Goal: Information Seeking & Learning: Find specific fact

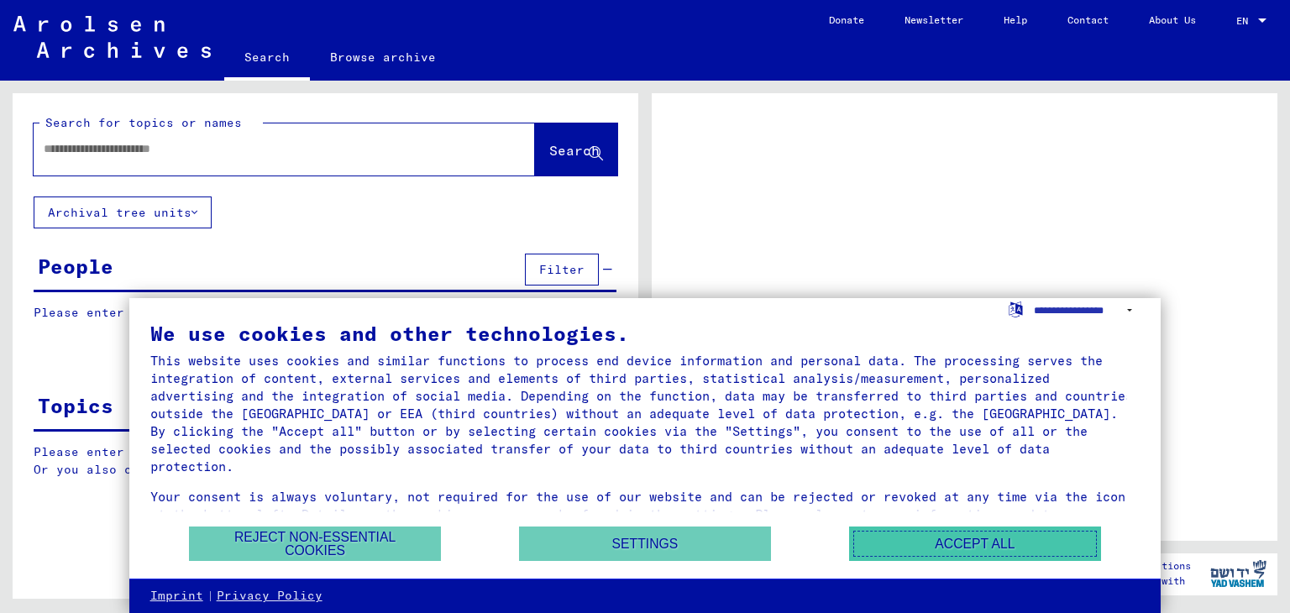
click at [936, 540] on button "Accept all" at bounding box center [975, 544] width 252 height 34
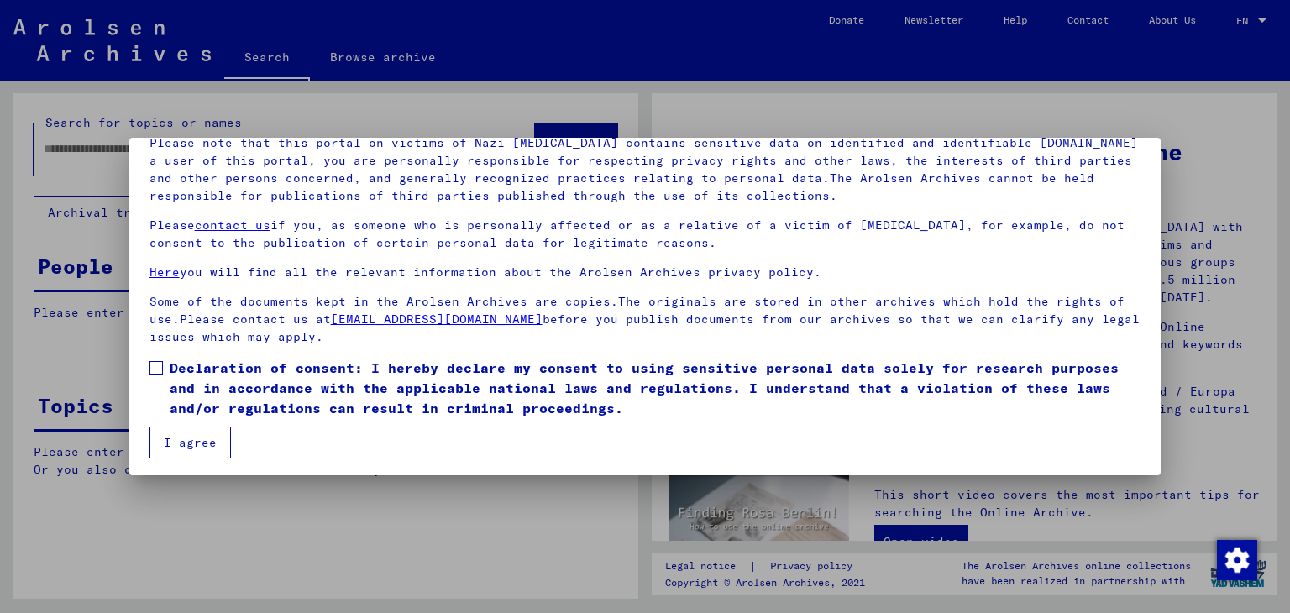
scroll to position [129, 0]
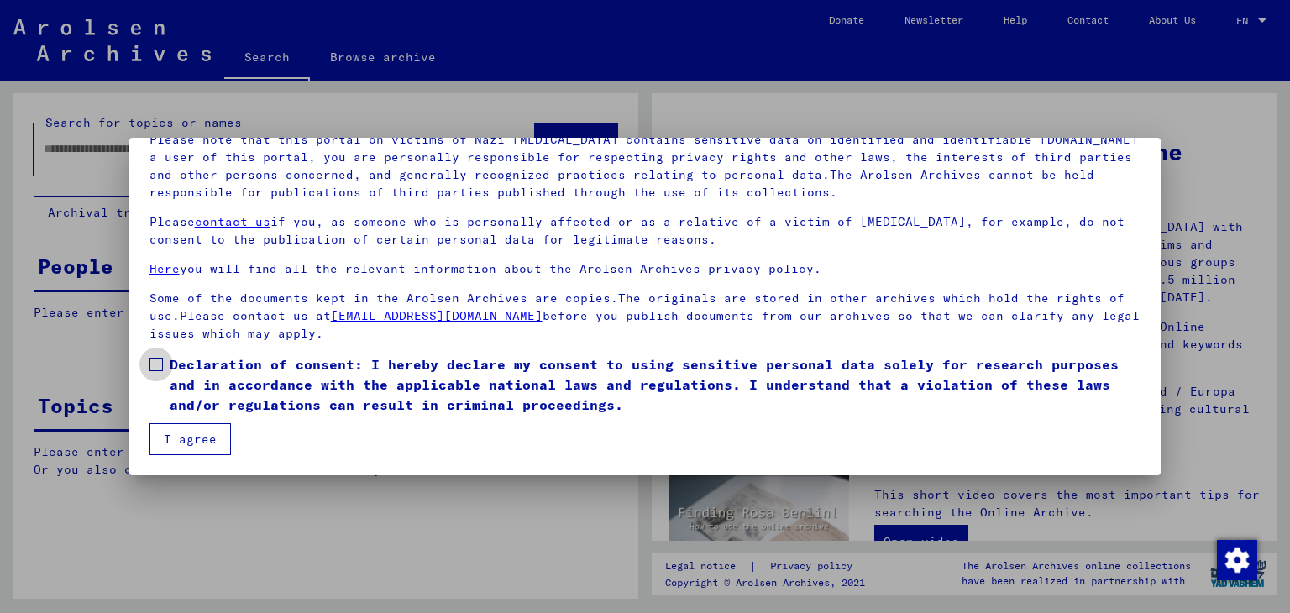
click at [150, 360] on span at bounding box center [156, 364] width 13 height 13
click at [192, 431] on button "I agree" at bounding box center [190, 439] width 81 height 32
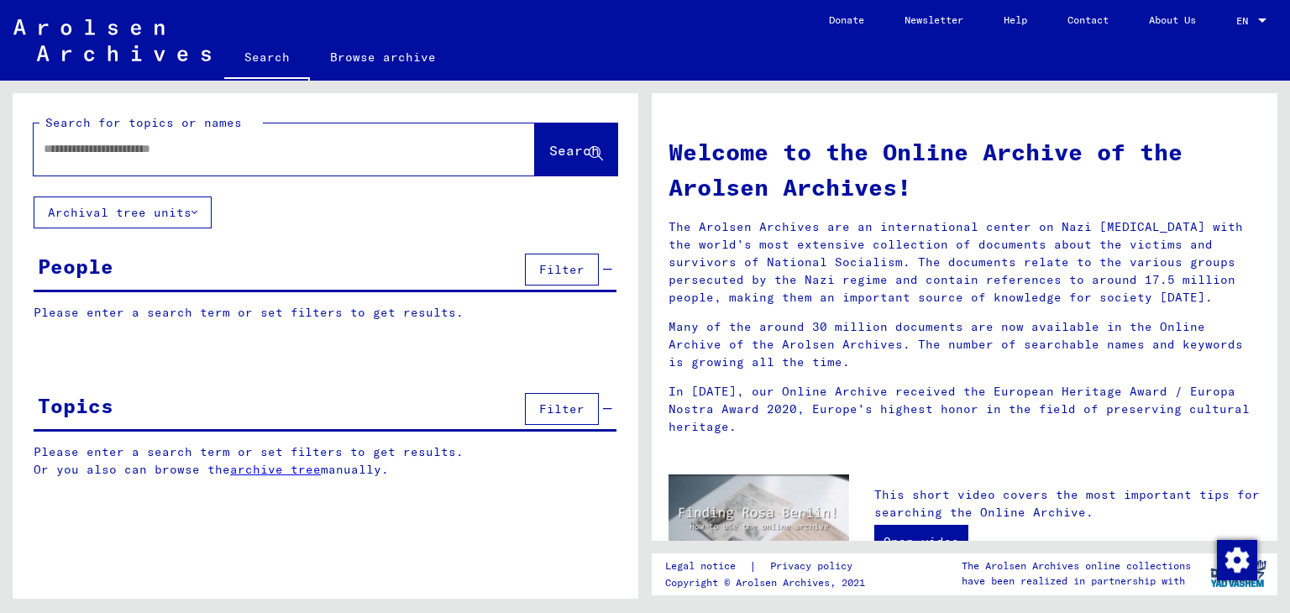
click at [151, 146] on input "text" at bounding box center [264, 149] width 441 height 18
type input "********"
click at [549, 145] on span "Search" at bounding box center [574, 150] width 50 height 17
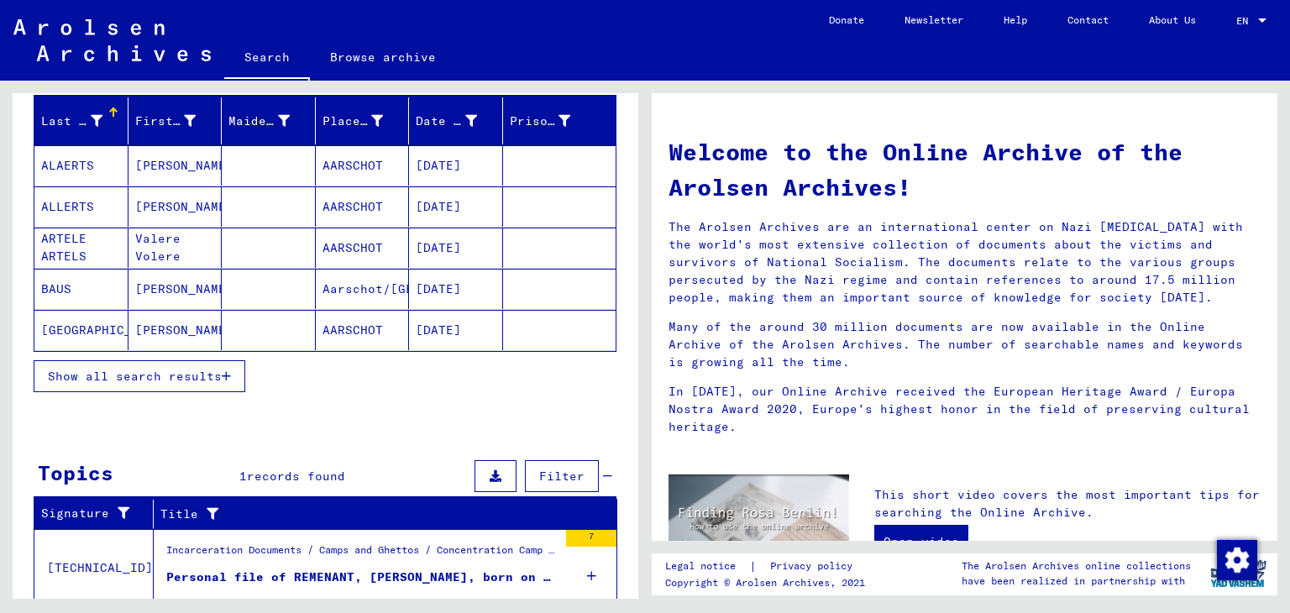
scroll to position [191, 0]
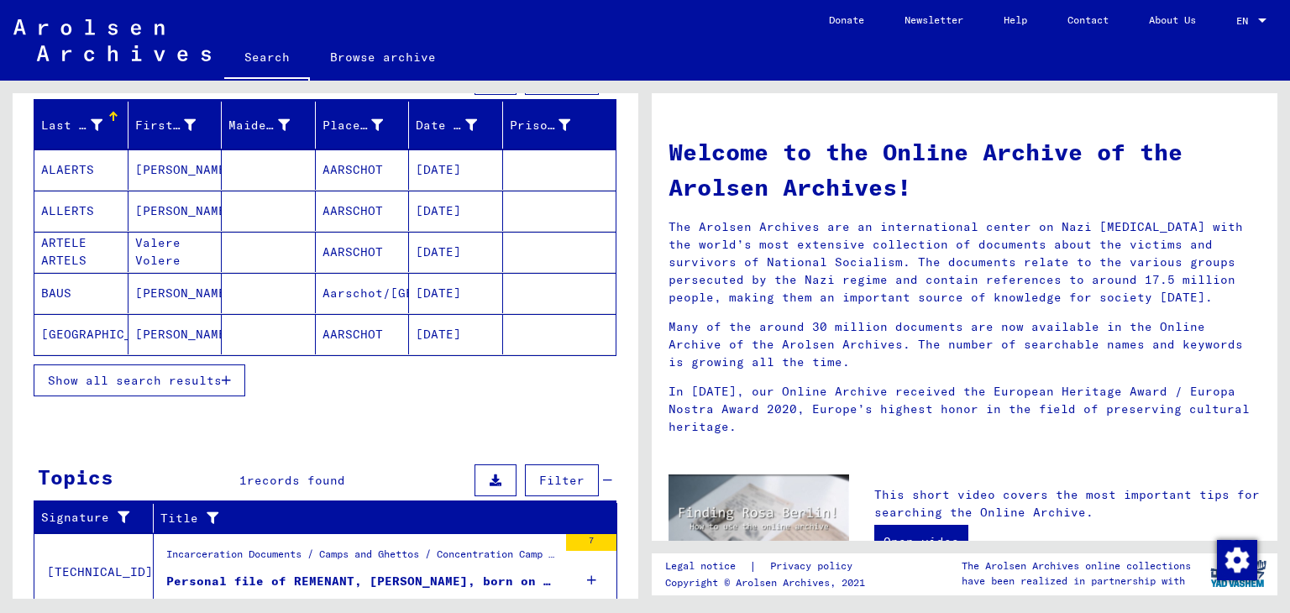
click at [147, 376] on span "Show all search results" at bounding box center [135, 380] width 174 height 15
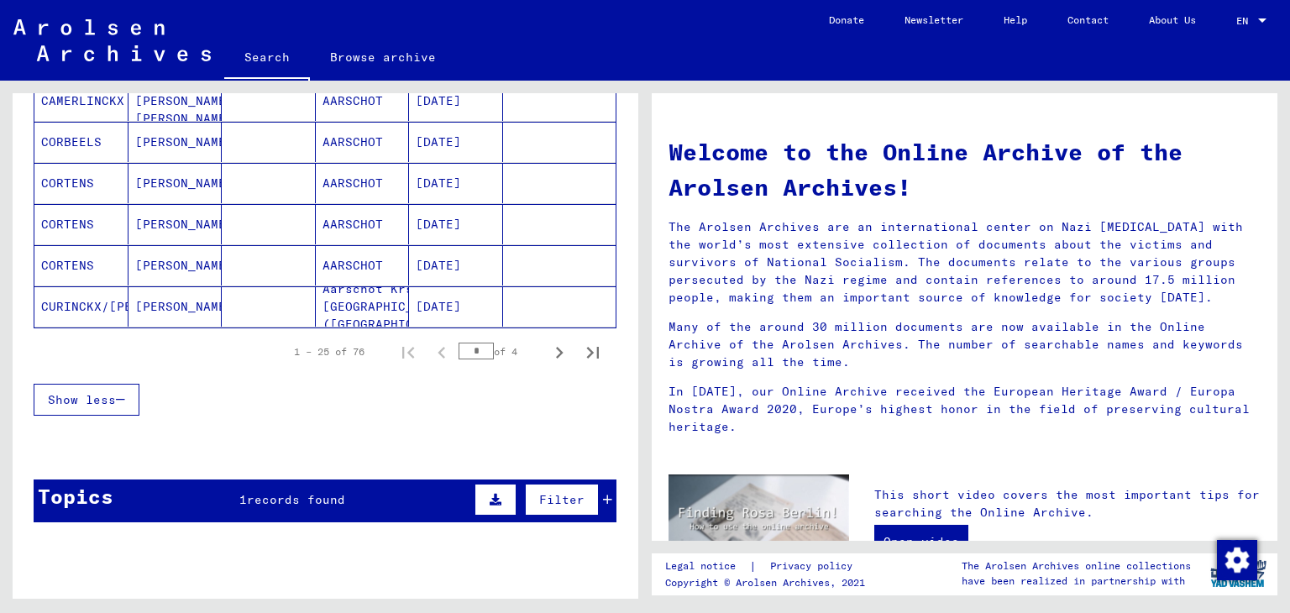
scroll to position [1072, 0]
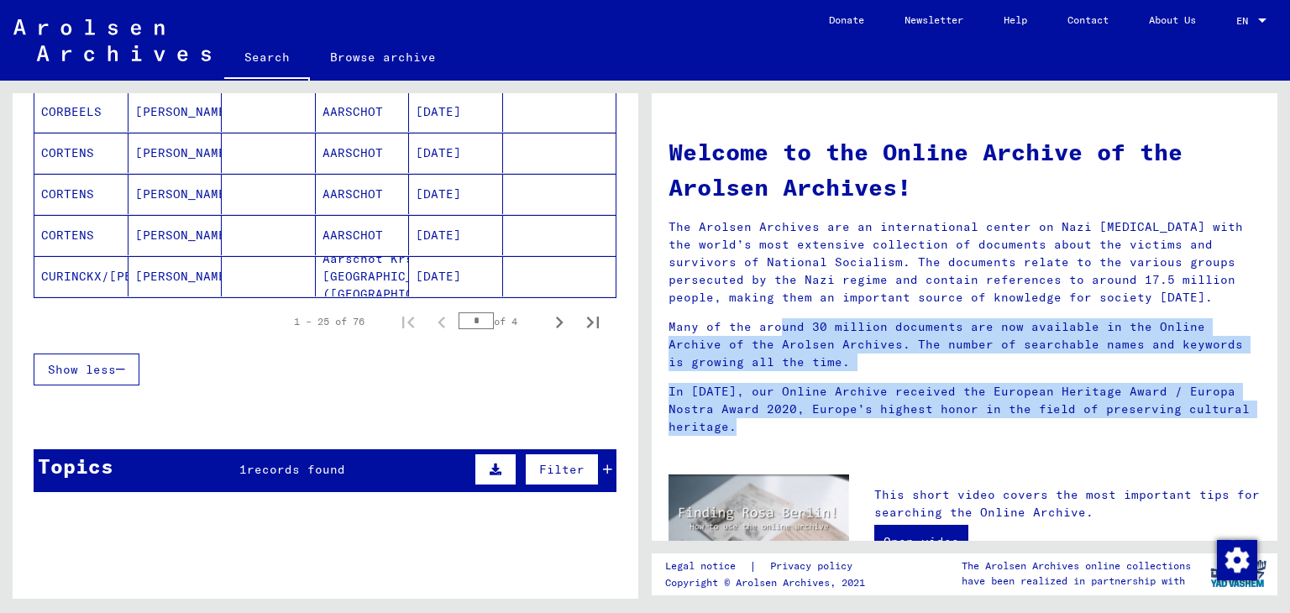
drag, startPoint x: 656, startPoint y: 460, endPoint x: 644, endPoint y: 327, distance: 133.3
click at [644, 81] on div "Search for topics or names ******** close Search Archival tree units People 76 …" at bounding box center [645, 81] width 1290 height 0
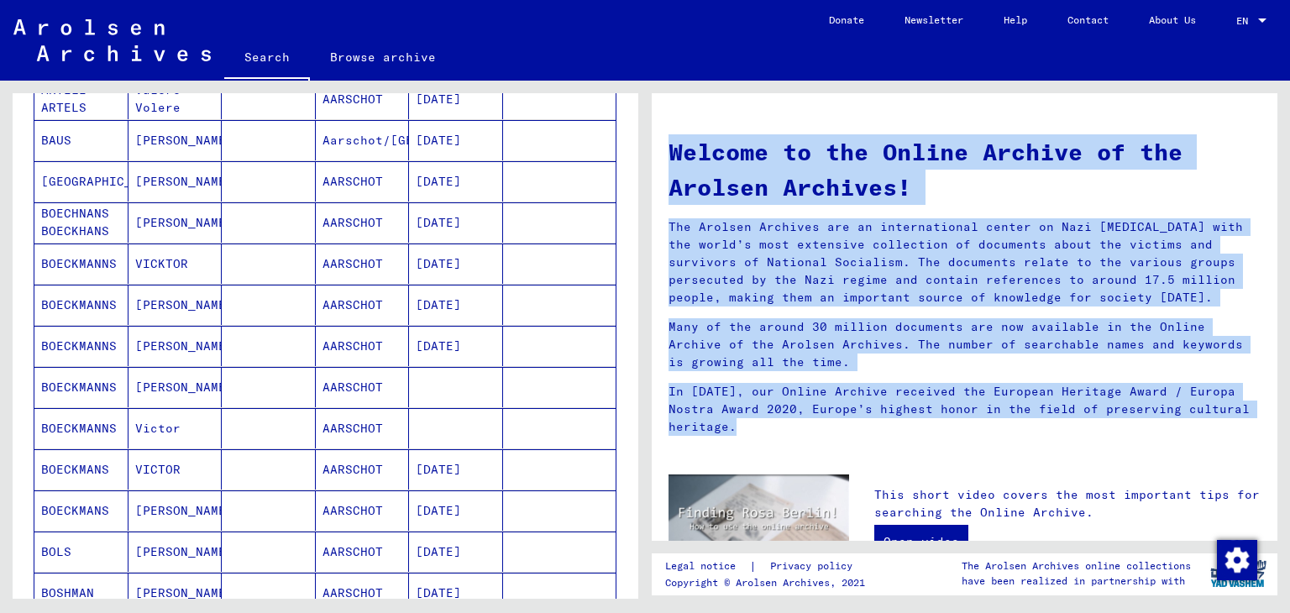
scroll to position [287, 0]
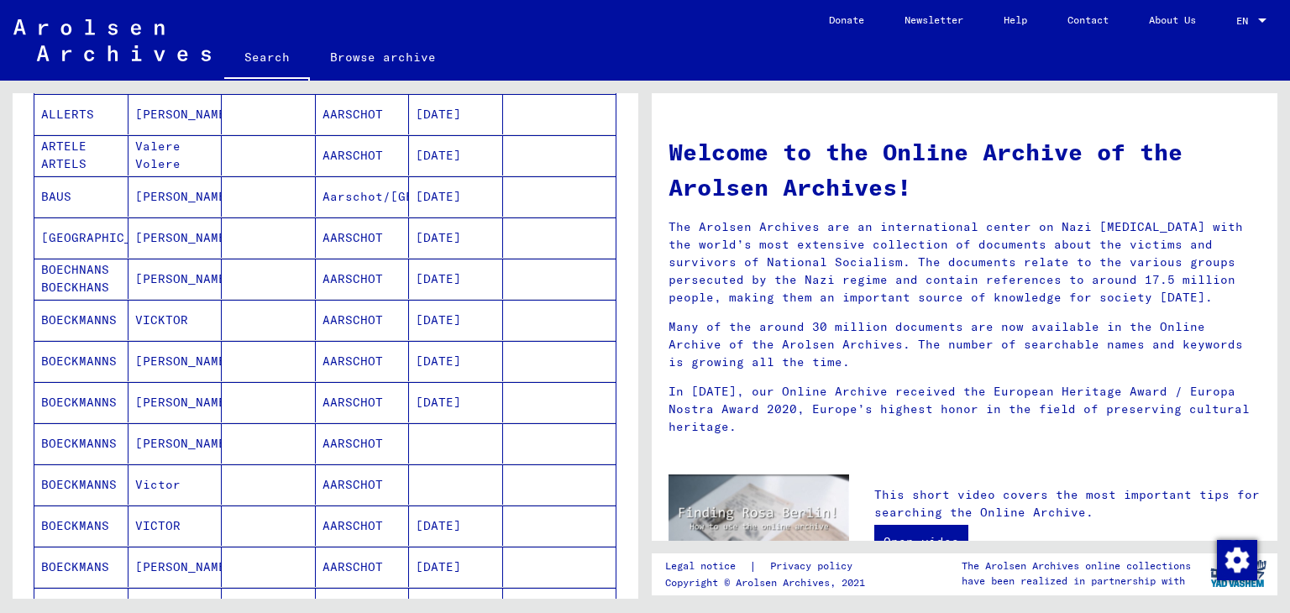
click at [70, 271] on mat-cell "BOECHNANS BOECKHANS" at bounding box center [81, 279] width 94 height 40
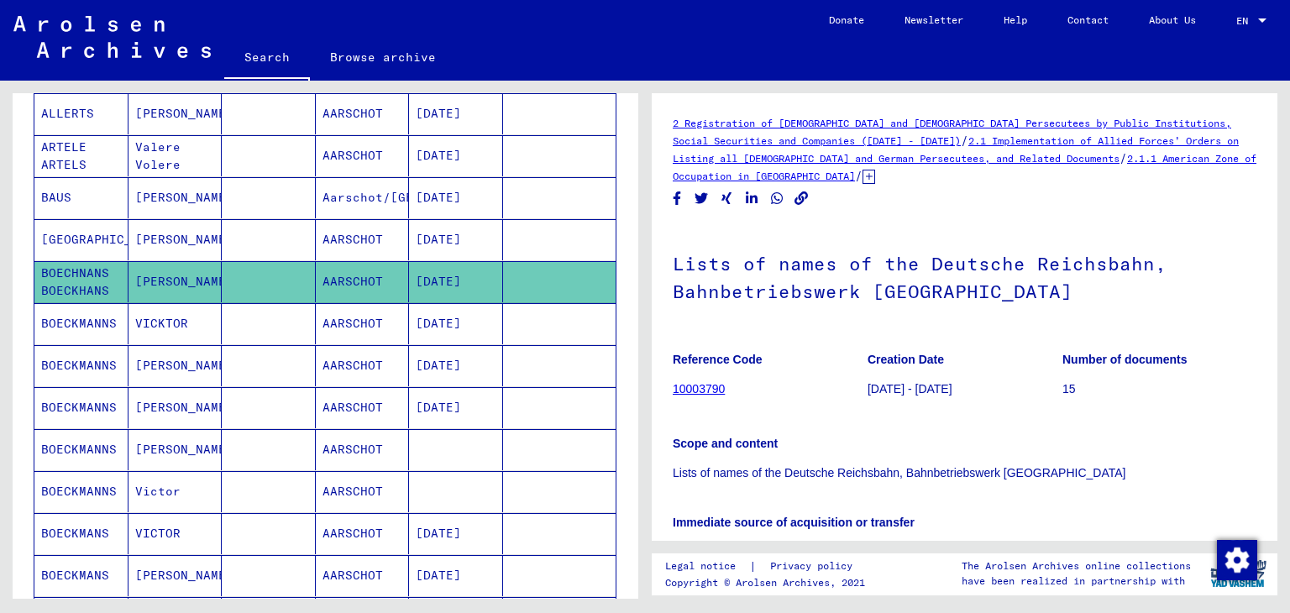
click at [699, 391] on link "10003790" at bounding box center [699, 388] width 52 height 13
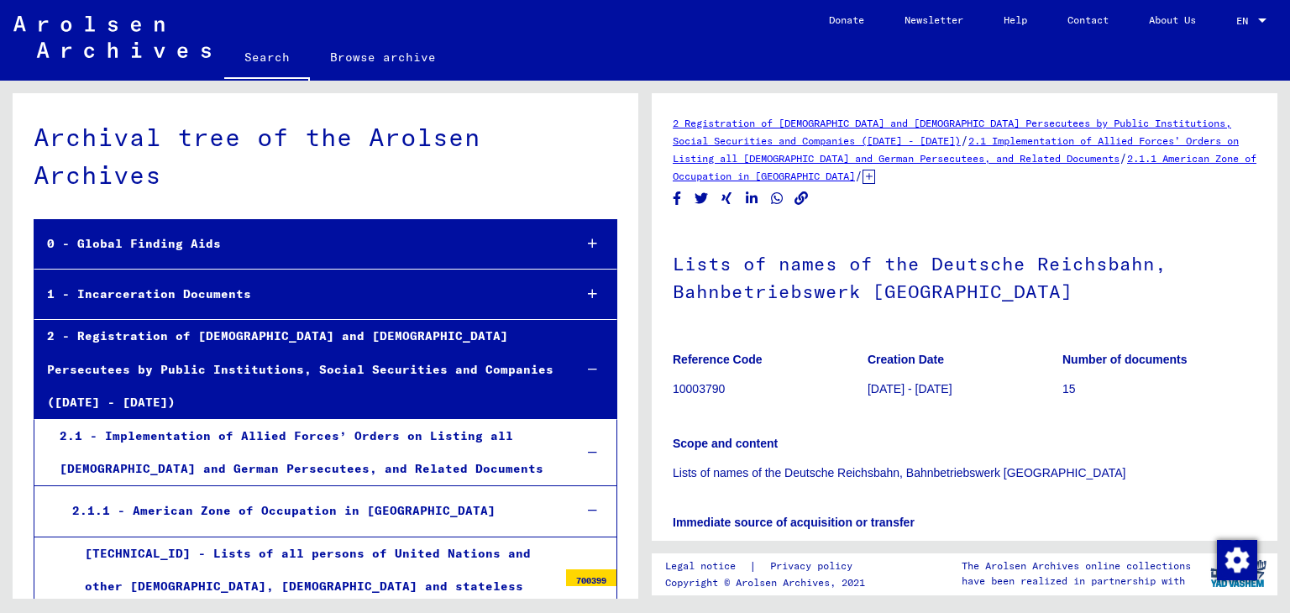
scroll to position [3959, 0]
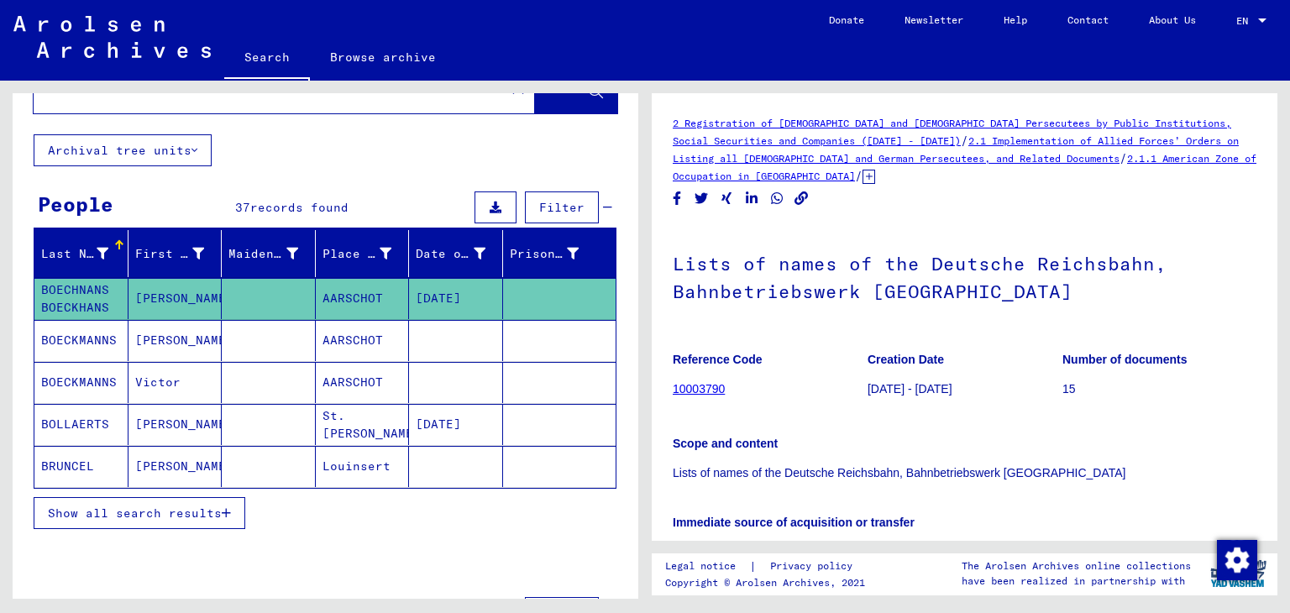
scroll to position [125, 0]
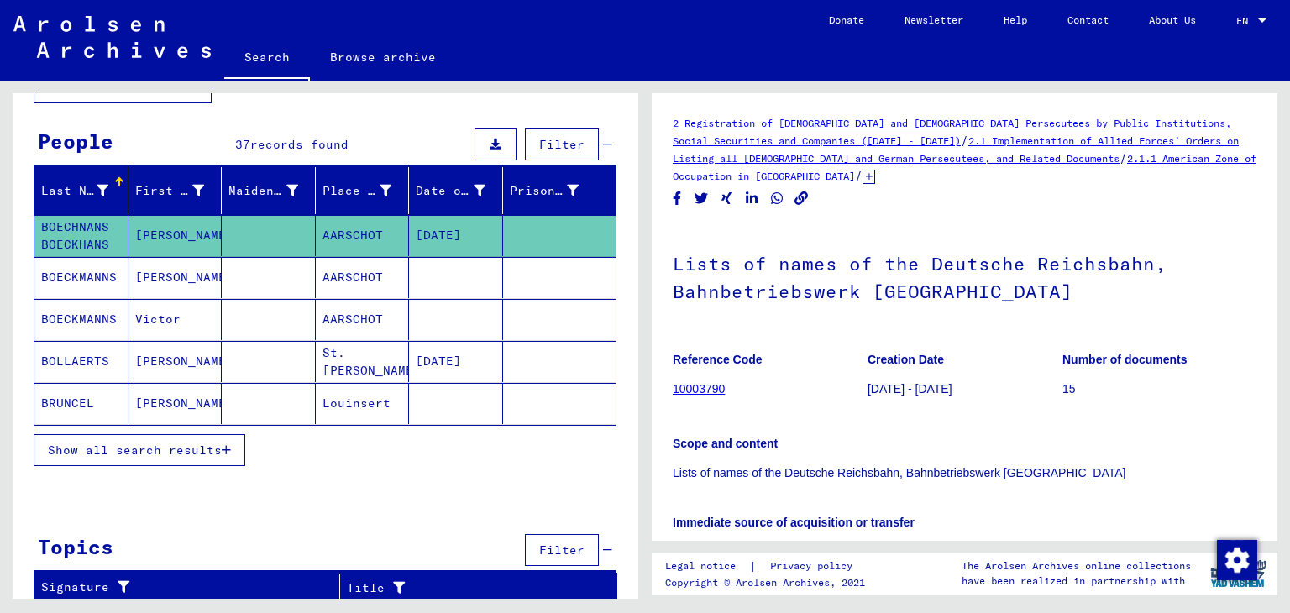
click at [173, 446] on span "Show all search results" at bounding box center [135, 450] width 174 height 15
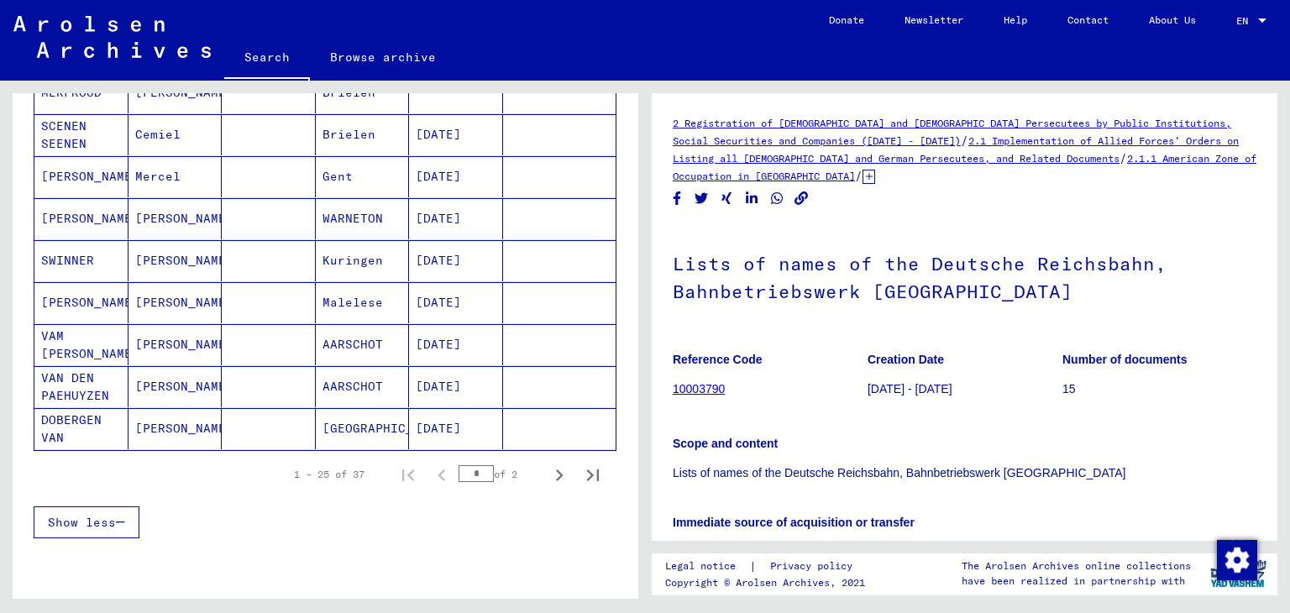
scroll to position [992, 0]
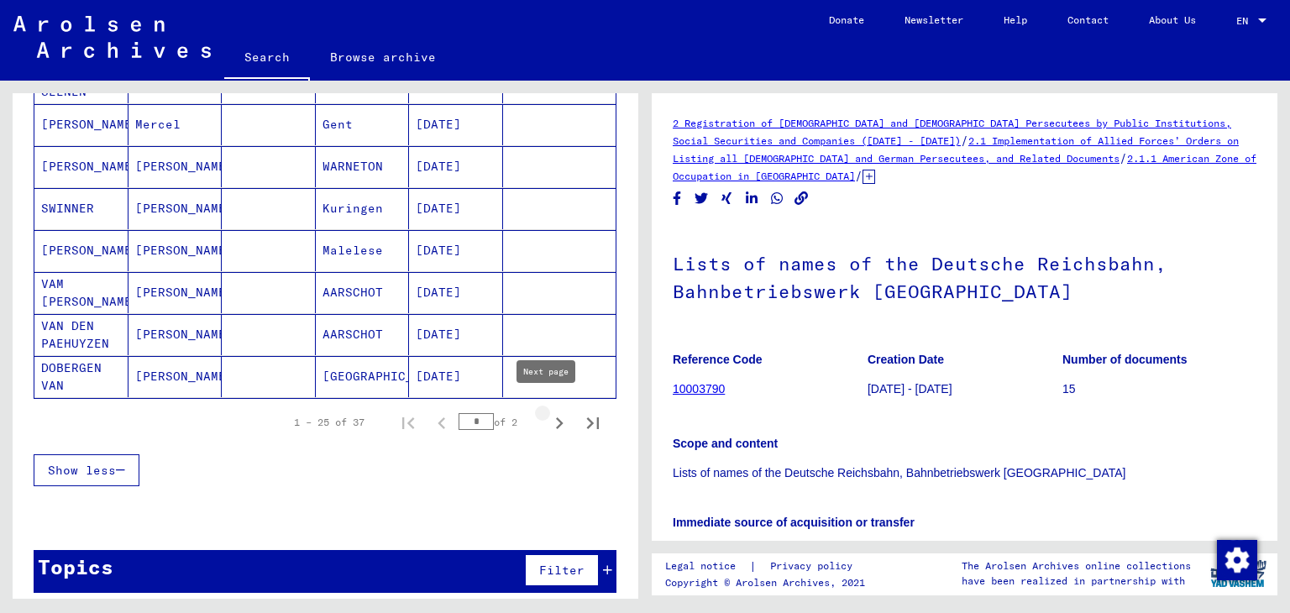
click at [548, 413] on icon "Next page" at bounding box center [560, 424] width 24 height 24
type input "*"
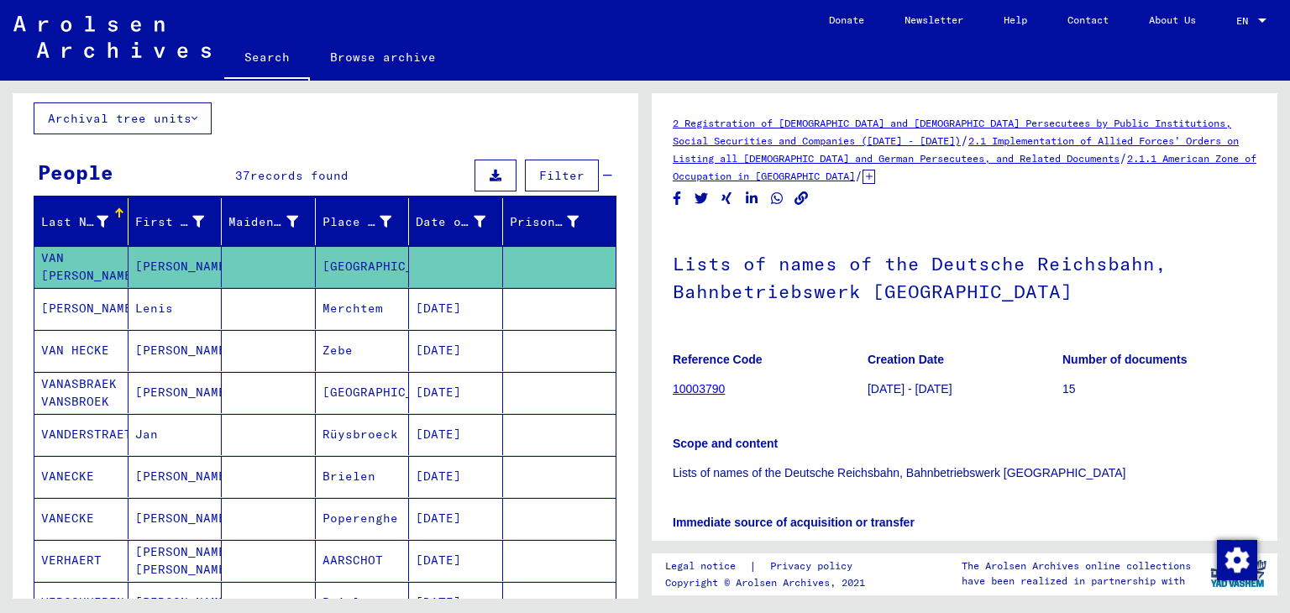
scroll to position [96, 0]
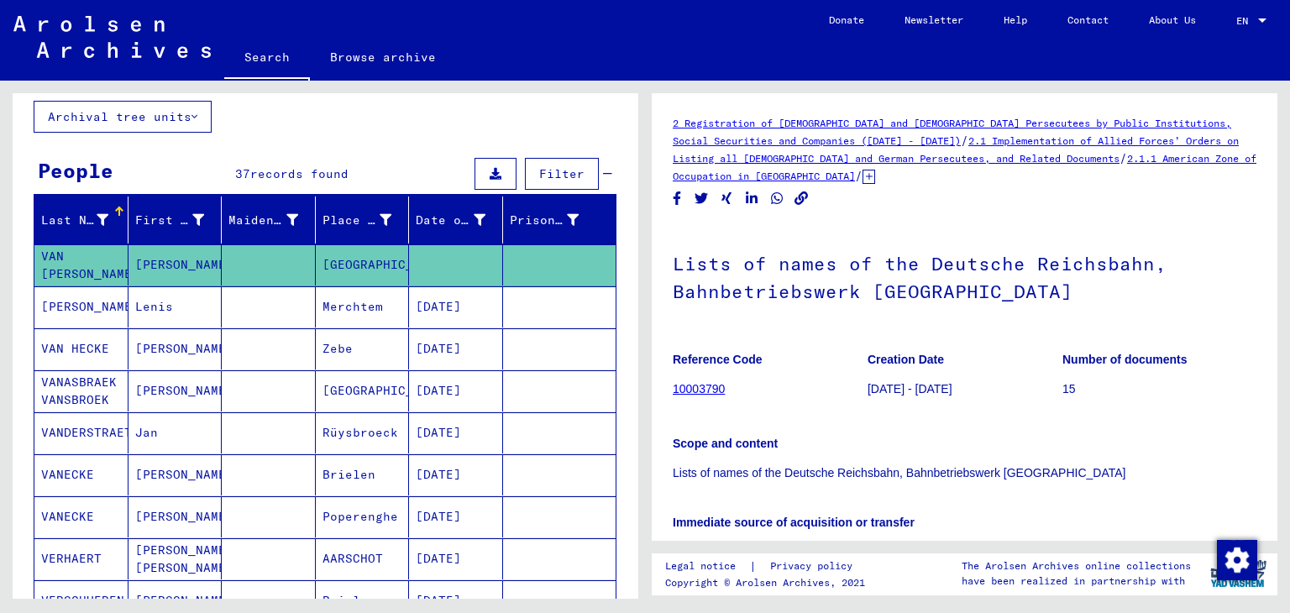
click at [84, 300] on mat-cell "[PERSON_NAME]" at bounding box center [81, 306] width 94 height 41
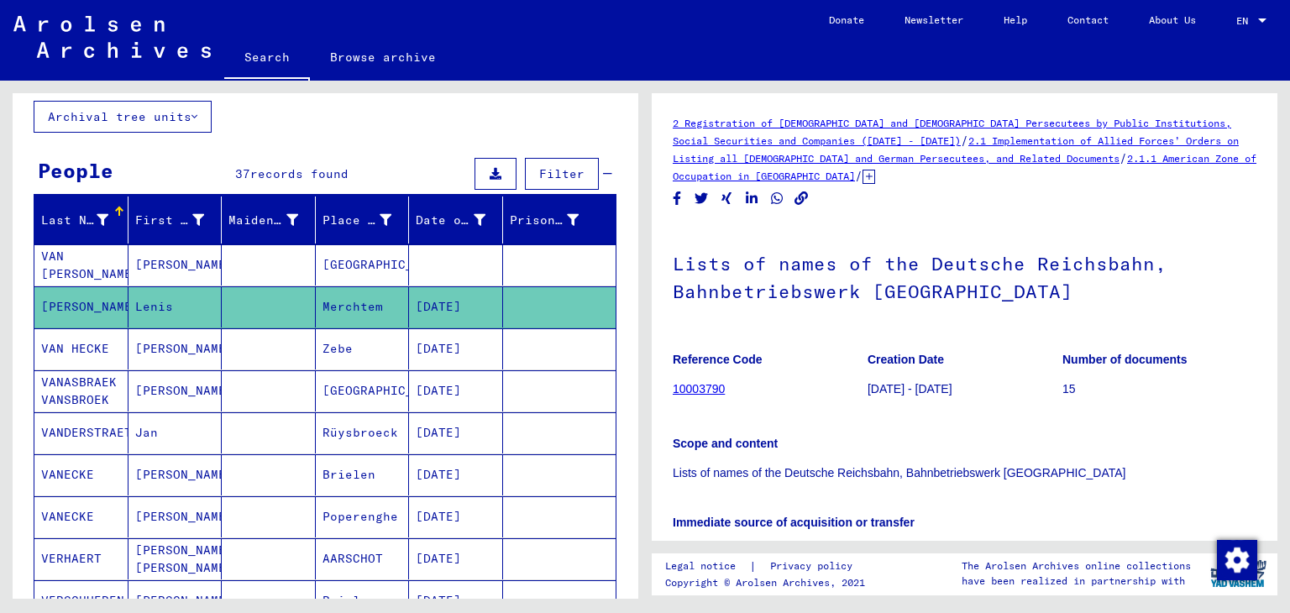
click at [84, 300] on mat-cell "[PERSON_NAME]" at bounding box center [81, 306] width 94 height 41
click at [91, 348] on mat-cell "VAN HECKE" at bounding box center [81, 348] width 94 height 41
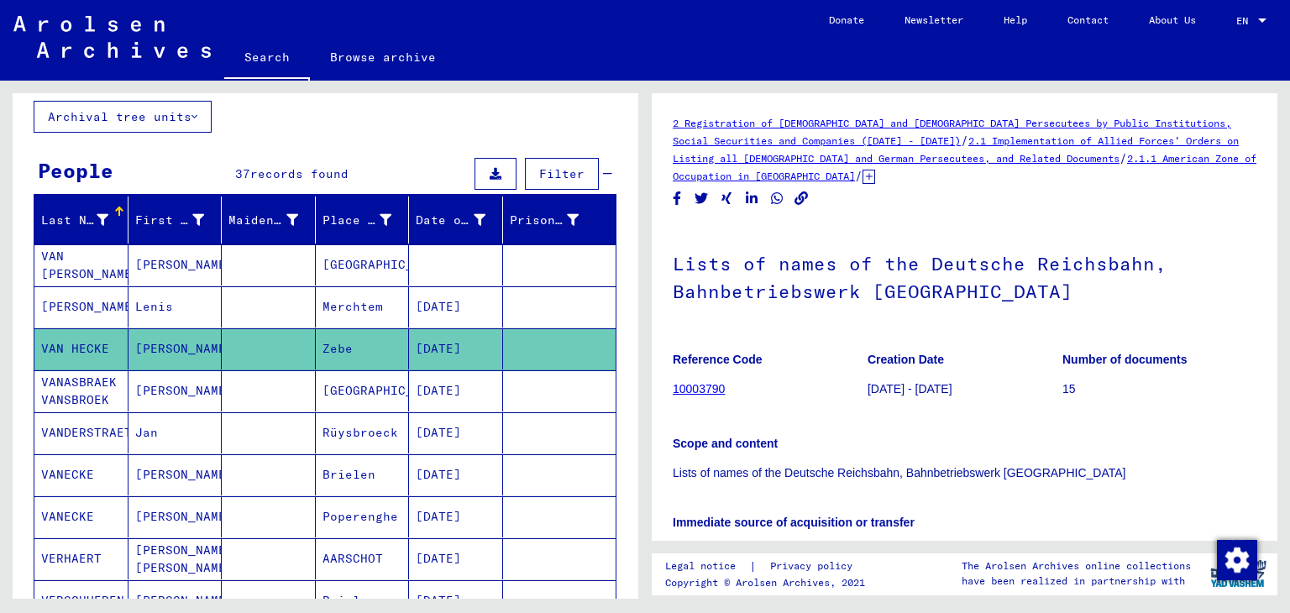
click at [81, 295] on mat-cell "[PERSON_NAME]" at bounding box center [81, 306] width 94 height 41
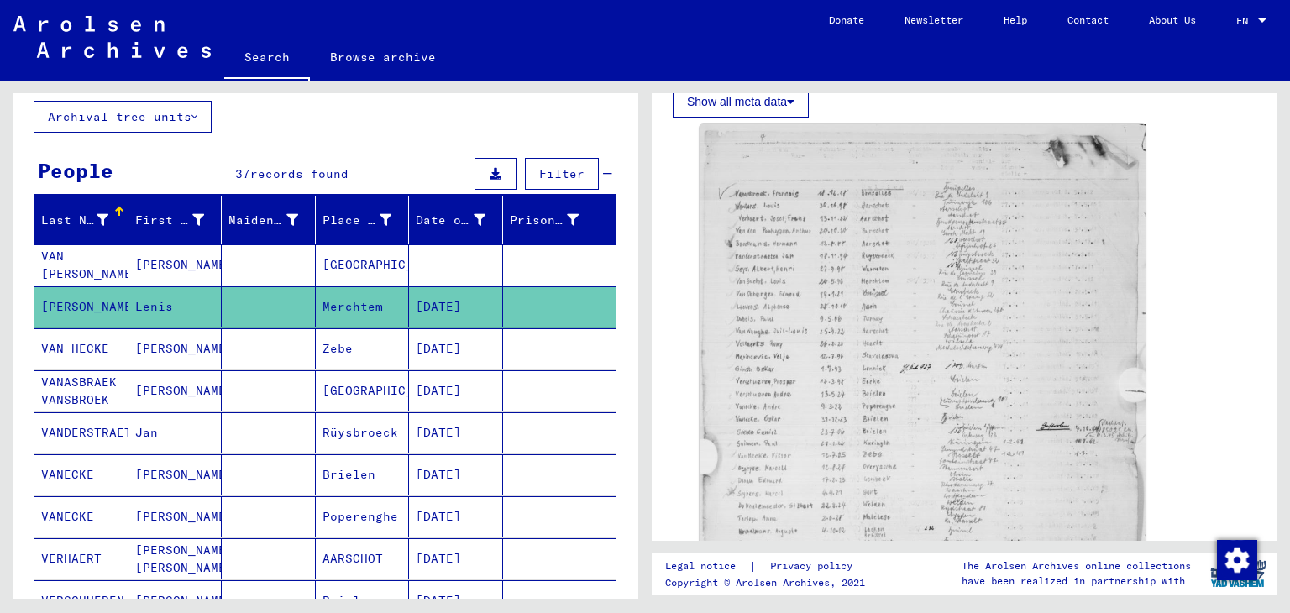
scroll to position [332, 0]
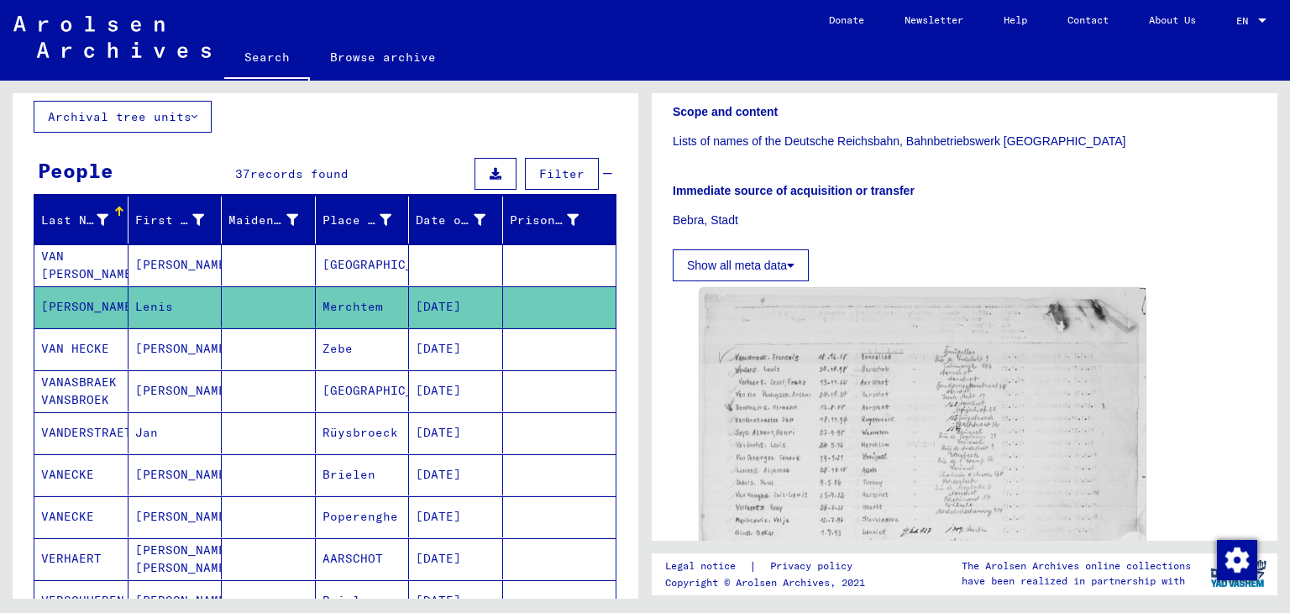
click at [761, 263] on button "Show all meta data" at bounding box center [741, 266] width 136 height 32
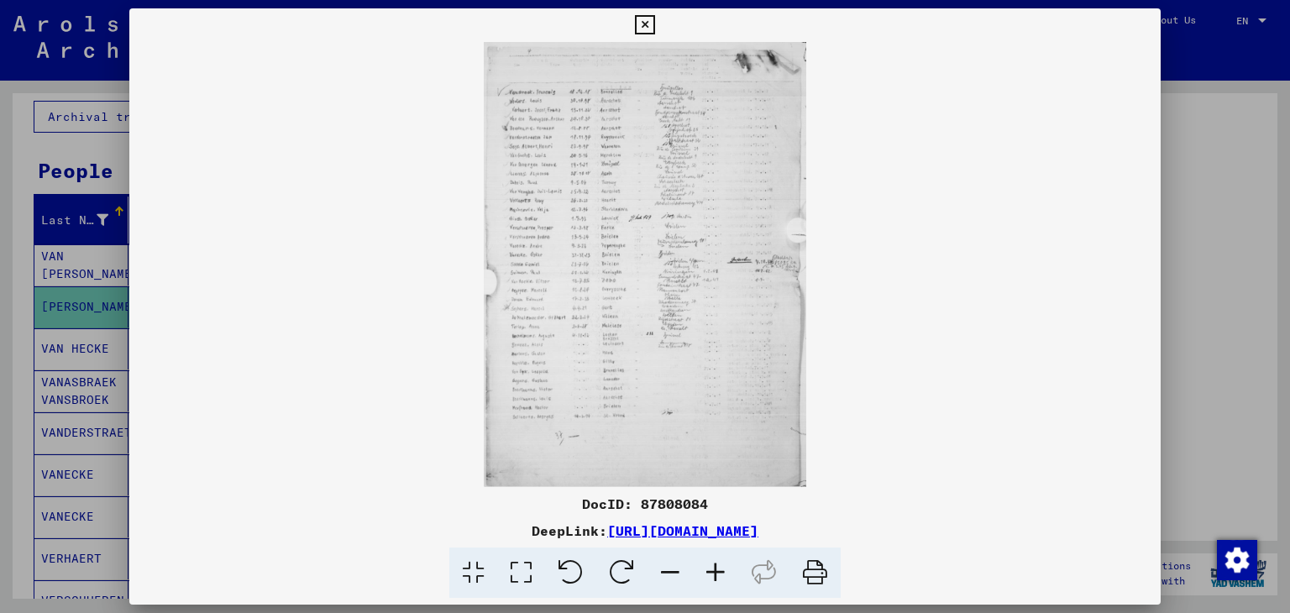
click at [607, 301] on img at bounding box center [645, 264] width 1032 height 445
click at [607, 530] on link "[URL][DOMAIN_NAME]" at bounding box center [682, 531] width 151 height 17
click at [646, 21] on icon at bounding box center [644, 25] width 19 height 20
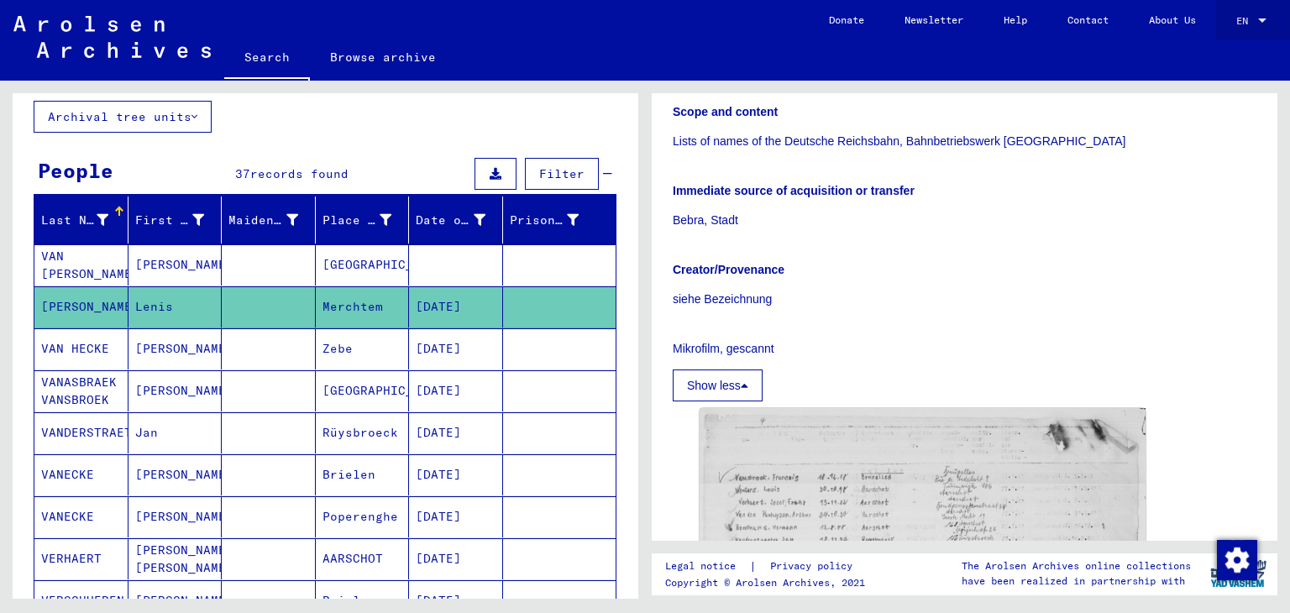
click at [1265, 18] on div at bounding box center [1262, 20] width 8 height 4
click at [1265, 18] on span "English" at bounding box center [1234, 30] width 68 height 30
click at [402, 58] on link "Browse archive" at bounding box center [383, 57] width 146 height 40
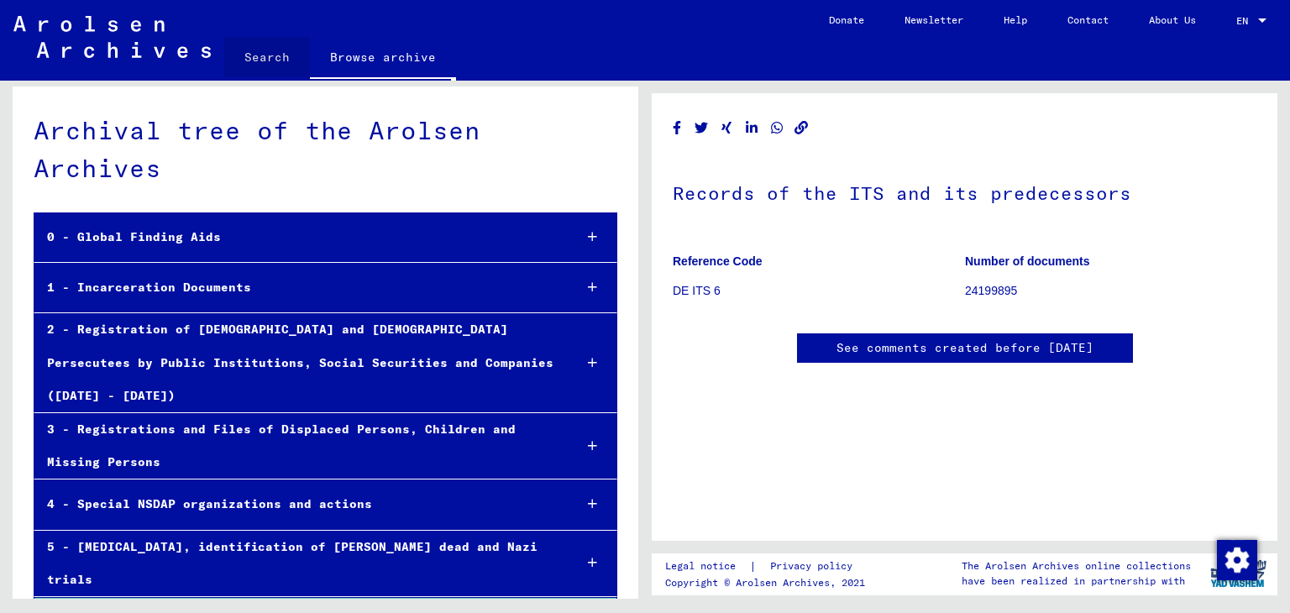
click at [271, 53] on link "Search" at bounding box center [267, 57] width 86 height 40
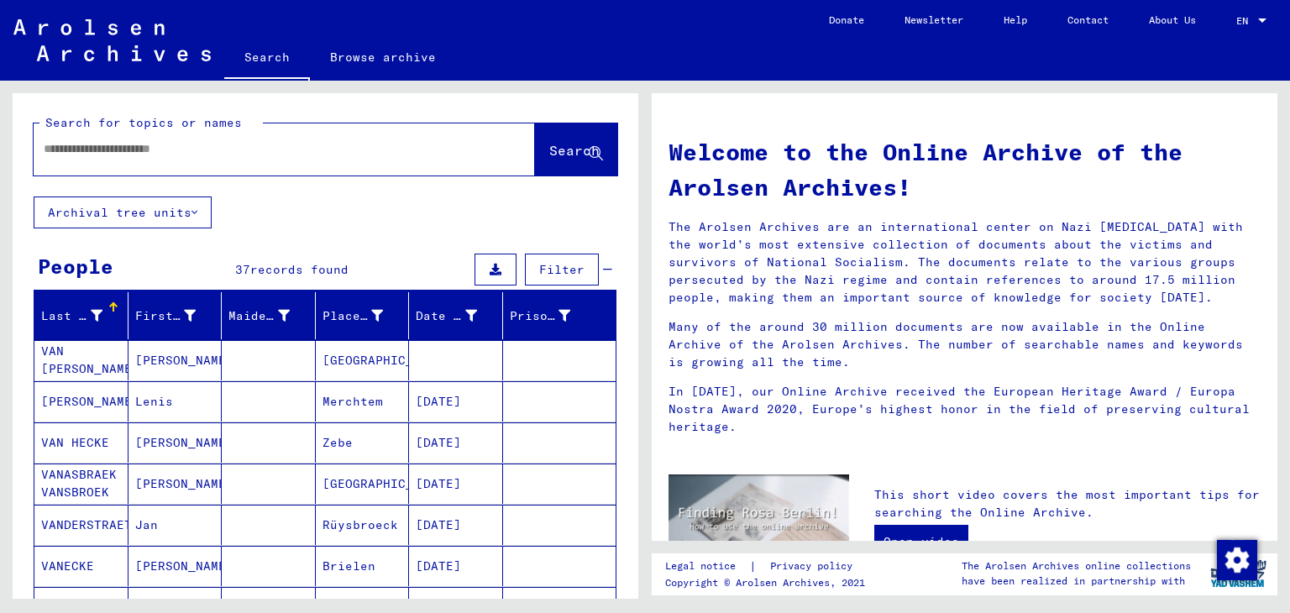
click at [194, 211] on icon at bounding box center [195, 213] width 6 height 12
